Goal: Task Accomplishment & Management: Use online tool/utility

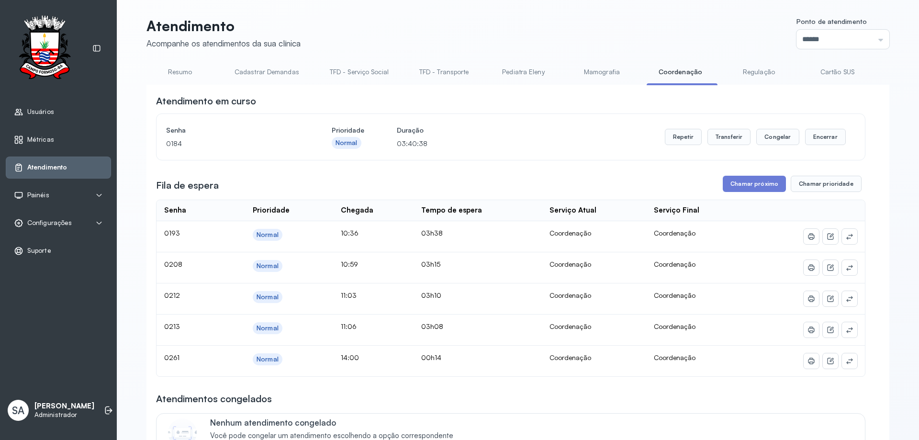
click at [673, 72] on link "Coordenação" at bounding box center [680, 72] width 67 height 16
click at [737, 187] on button "Chamar próximo" at bounding box center [754, 184] width 63 height 16
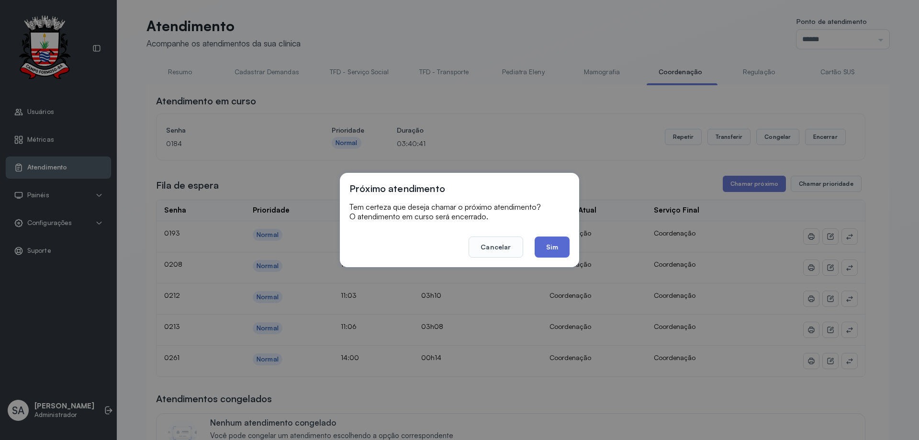
click at [560, 247] on button "Sim" at bounding box center [552, 247] width 35 height 21
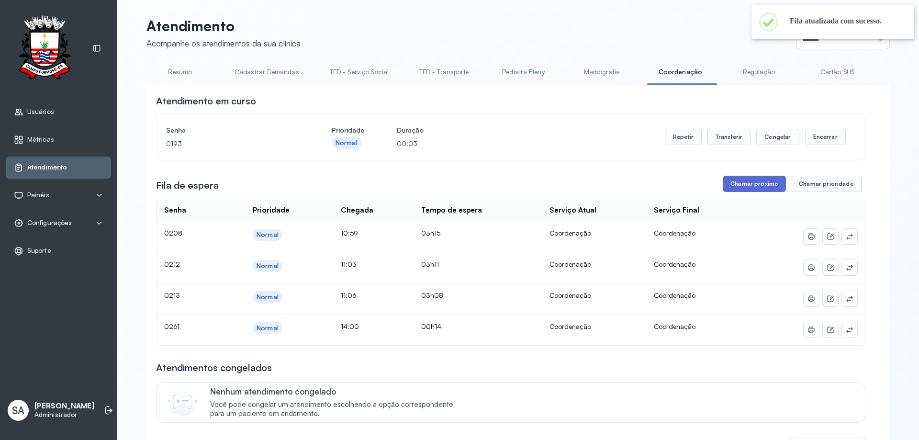
click at [742, 182] on button "Chamar próximo" at bounding box center [754, 184] width 63 height 16
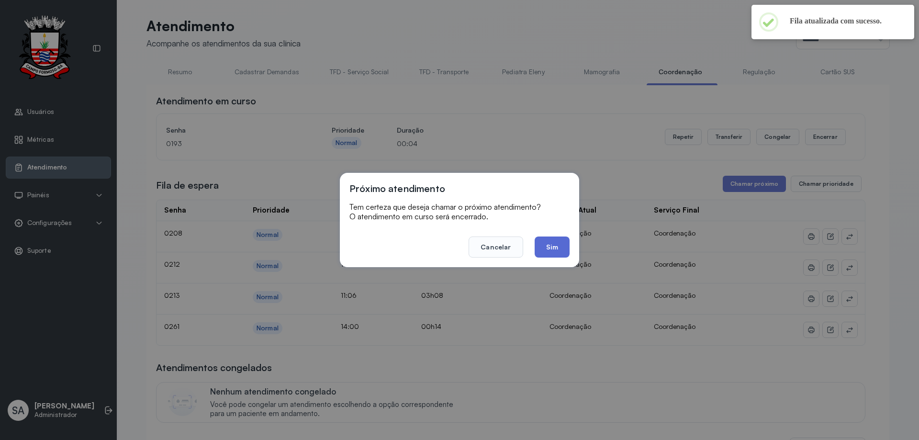
click at [552, 243] on button "Sim" at bounding box center [552, 247] width 35 height 21
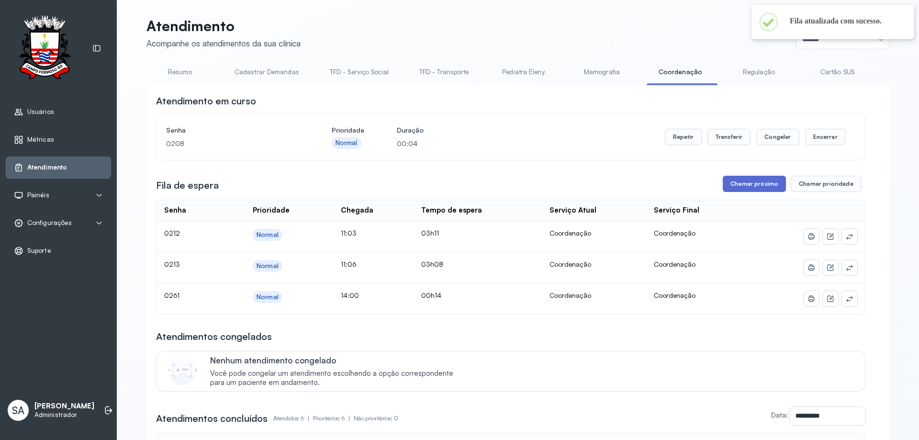
click at [764, 186] on button "Chamar próximo" at bounding box center [754, 184] width 63 height 16
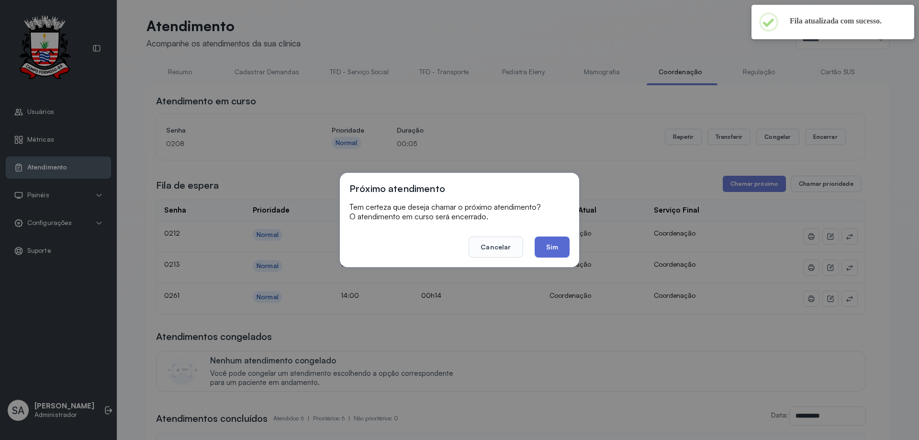
click at [555, 245] on button "Sim" at bounding box center [552, 247] width 35 height 21
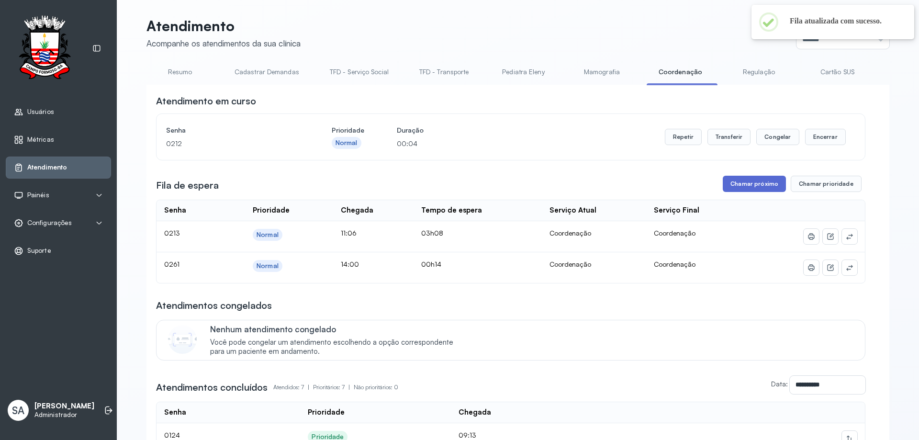
click at [747, 179] on button "Chamar próximo" at bounding box center [754, 184] width 63 height 16
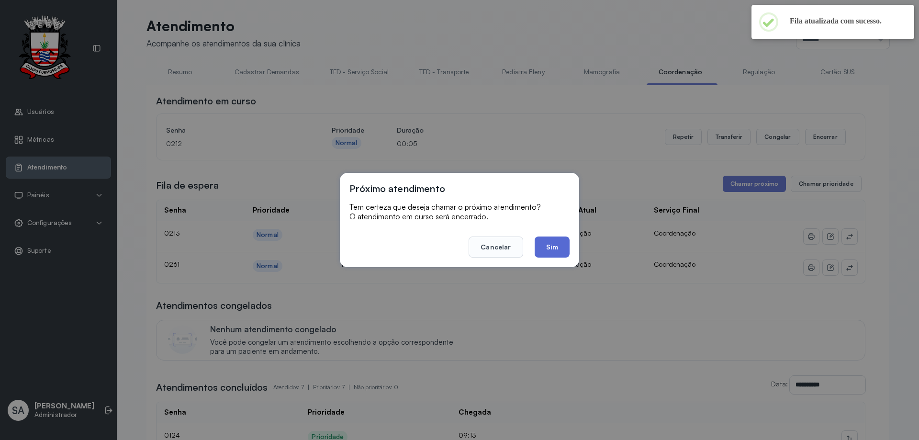
click at [556, 247] on button "Sim" at bounding box center [552, 247] width 35 height 21
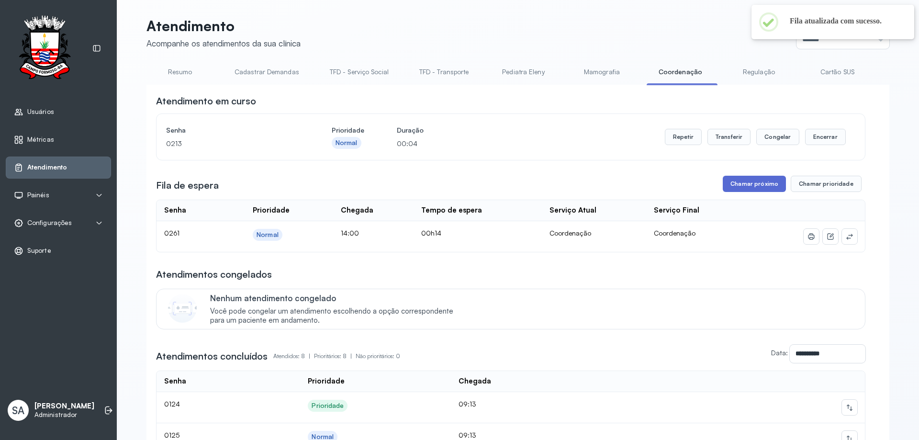
click at [776, 188] on button "Chamar próximo" at bounding box center [754, 184] width 63 height 16
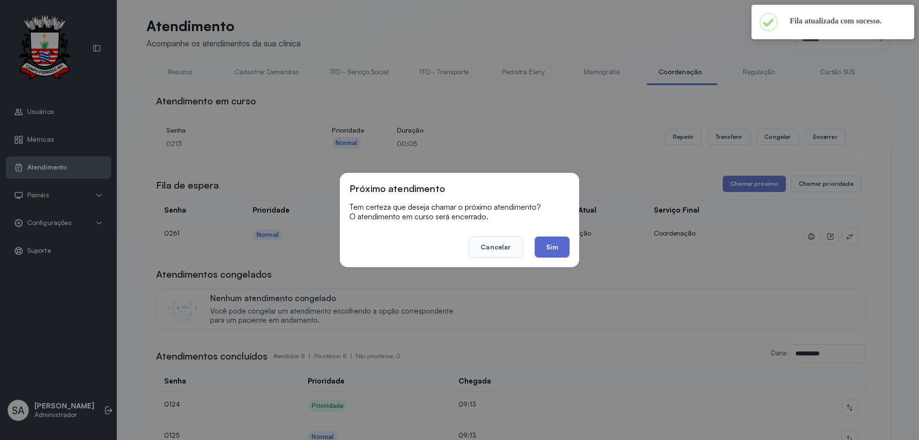
click at [550, 249] on button "Sim" at bounding box center [552, 247] width 35 height 21
